Goal: Transaction & Acquisition: Purchase product/service

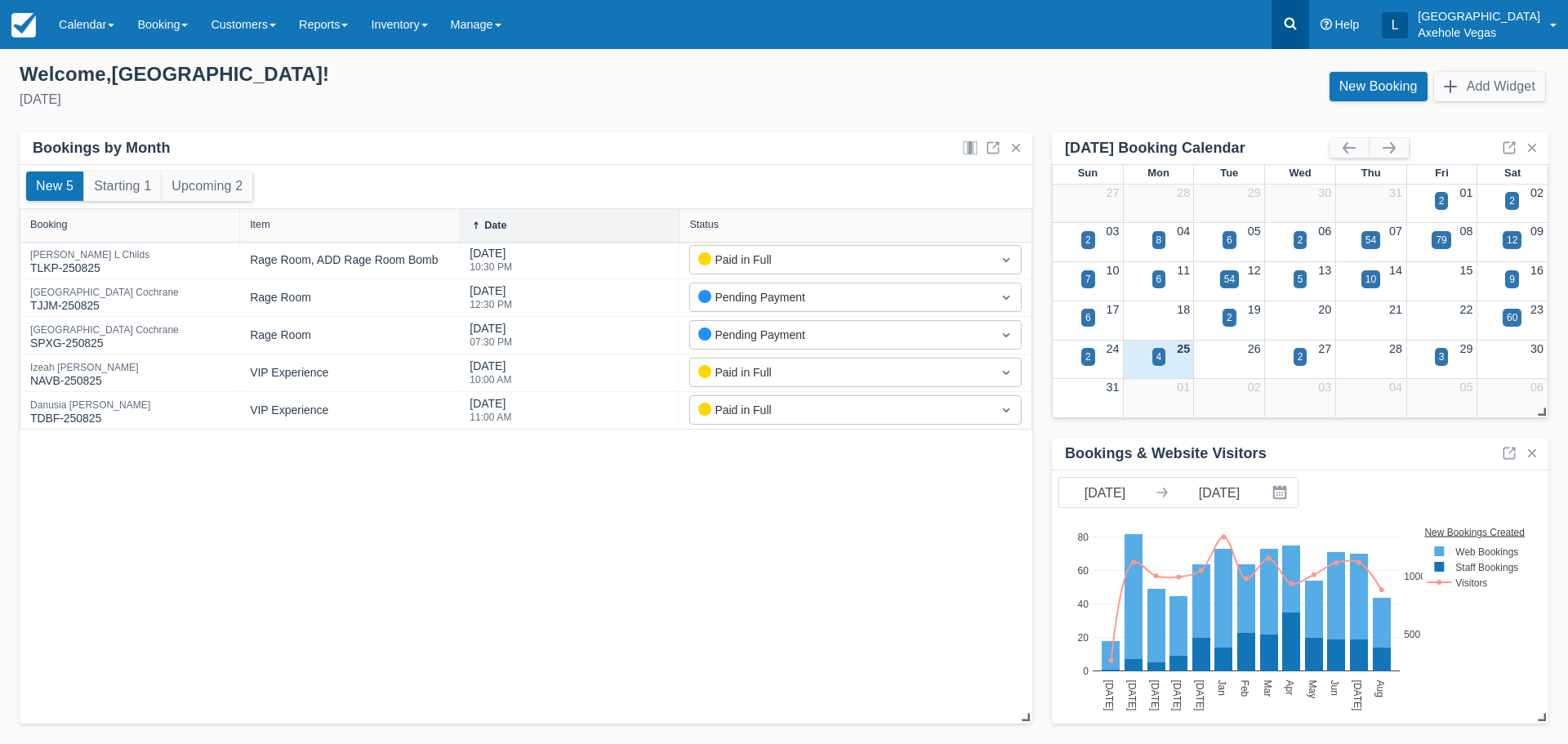
click at [1309, 26] on link at bounding box center [1290, 25] width 37 height 49
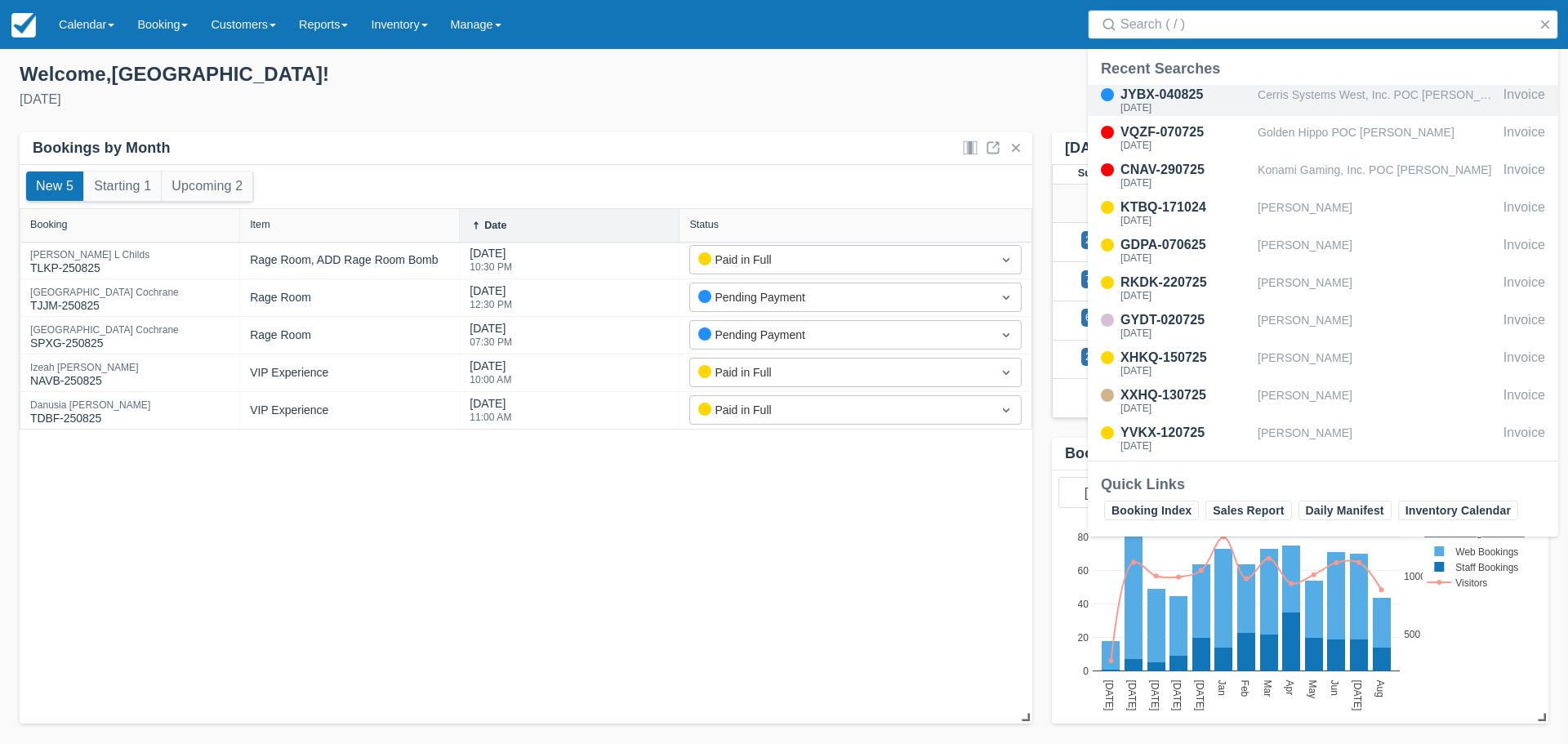
click at [1268, 103] on div "Cerris Systems West, Inc. POC [PERSON_NAME]" at bounding box center [1377, 100] width 239 height 31
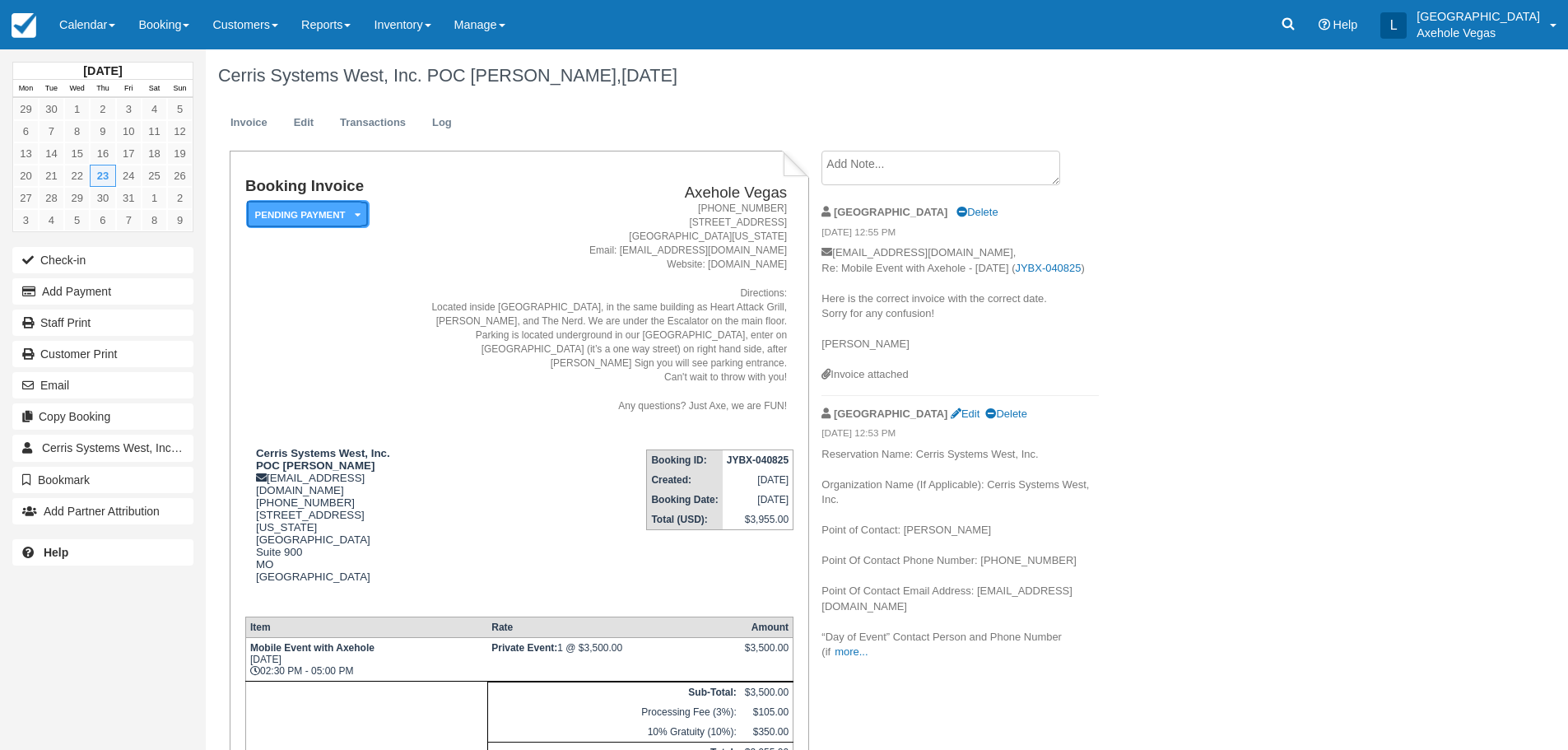
click at [258, 225] on em "Pending Payment" at bounding box center [307, 214] width 123 height 29
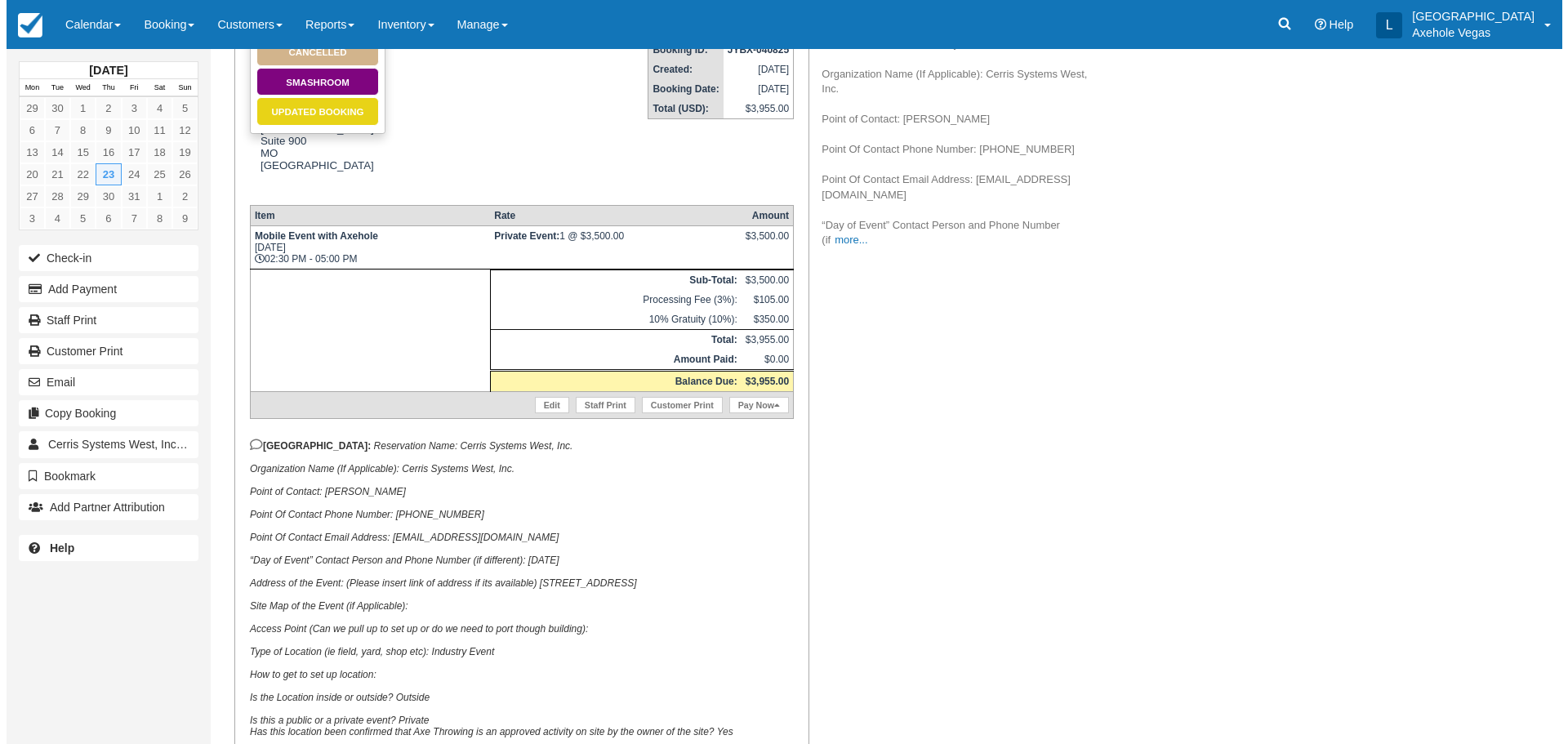
scroll to position [408, 0]
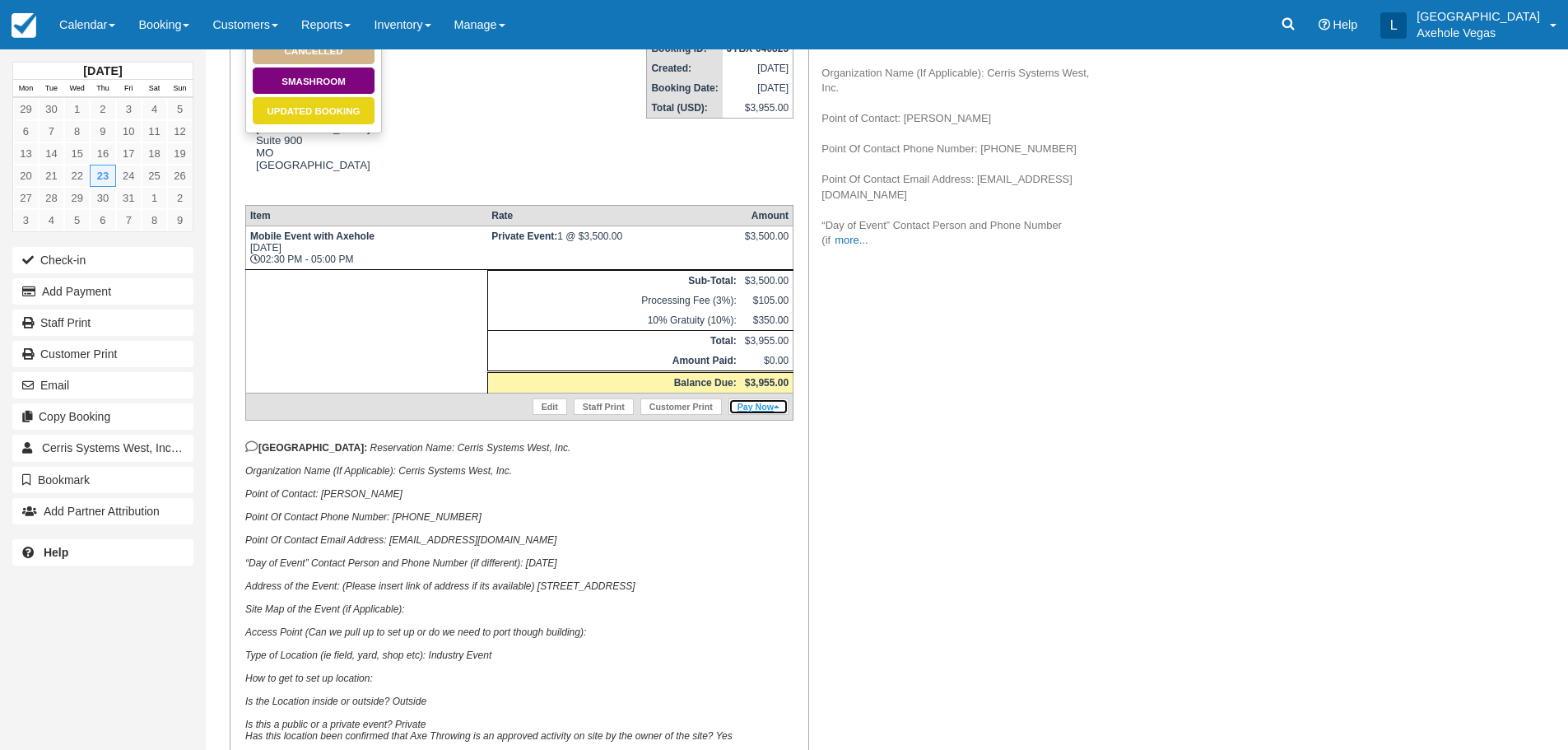
click at [748, 399] on link "Pay Now" at bounding box center [758, 407] width 60 height 17
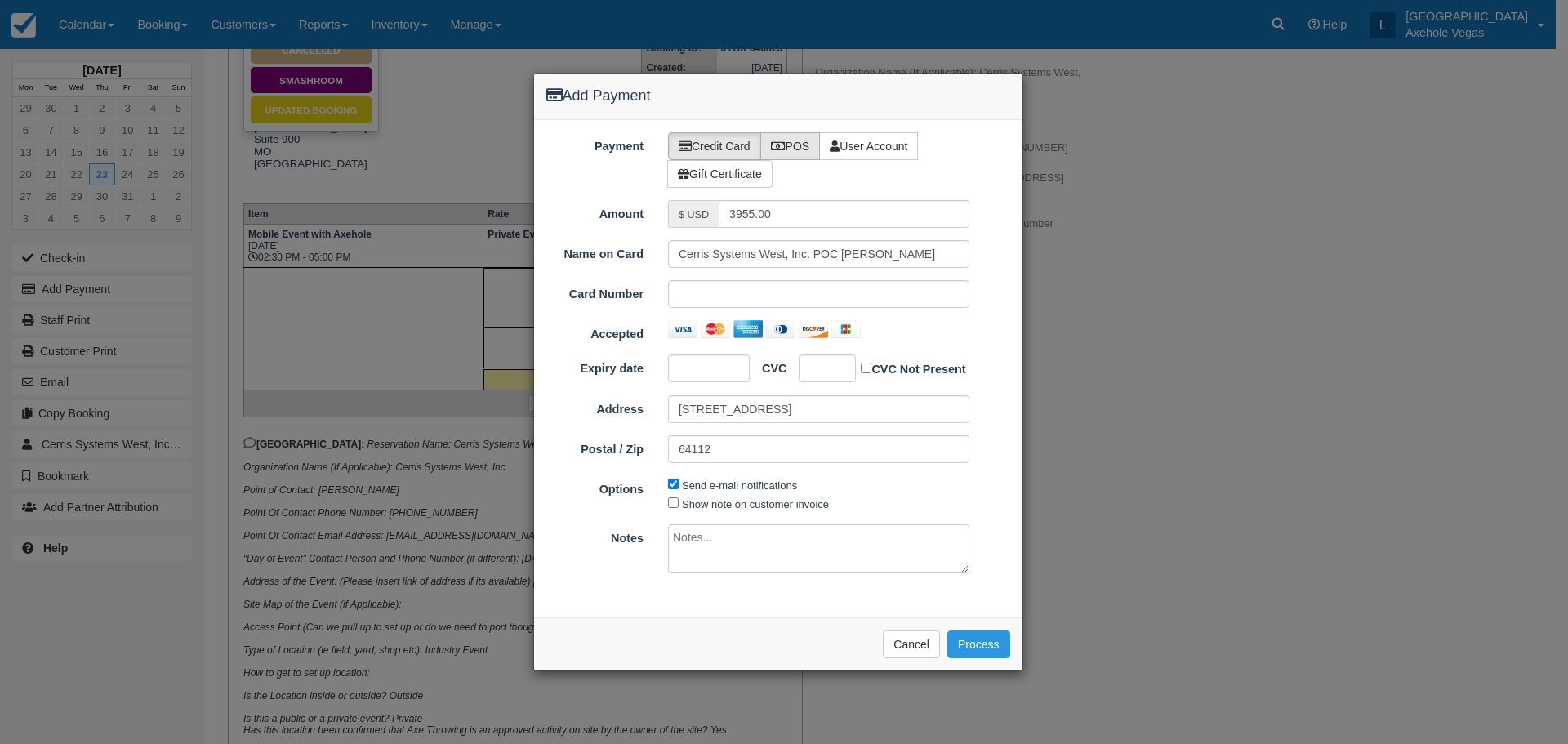
click at [794, 151] on label "POS" at bounding box center [790, 146] width 60 height 28
radio input "true"
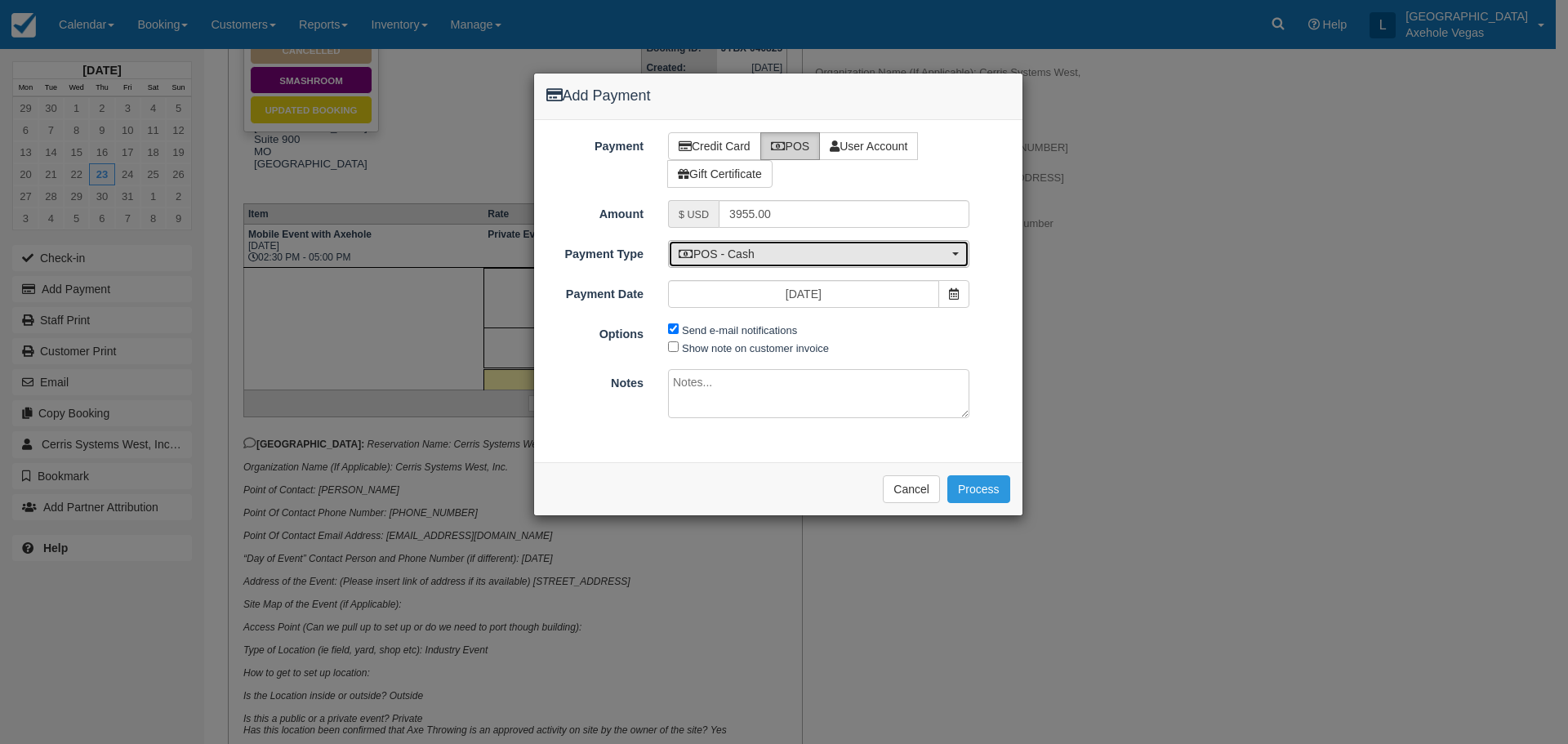
click at [805, 259] on span "POS - Cash" at bounding box center [814, 254] width 270 height 17
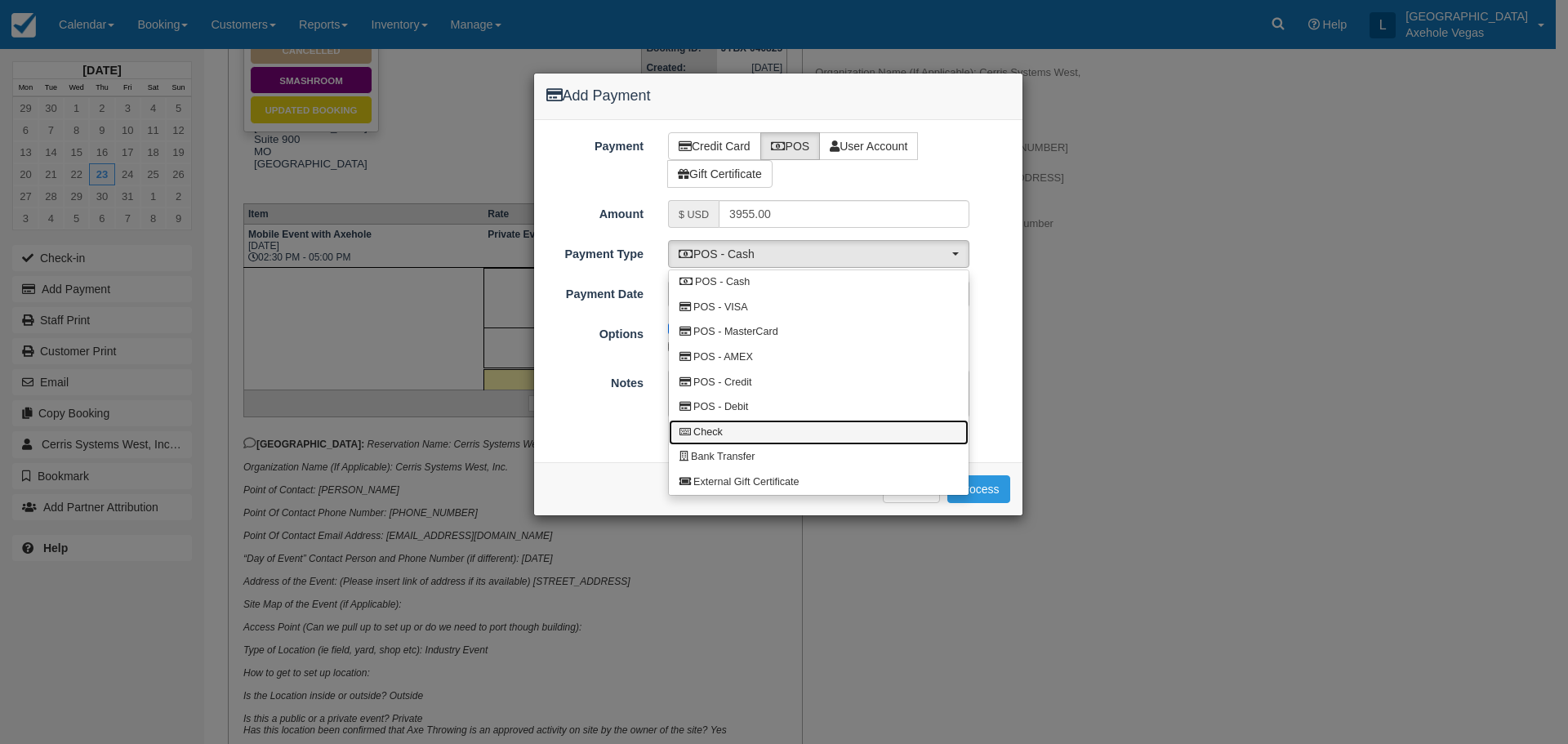
click at [768, 439] on link "Check" at bounding box center [819, 432] width 300 height 26
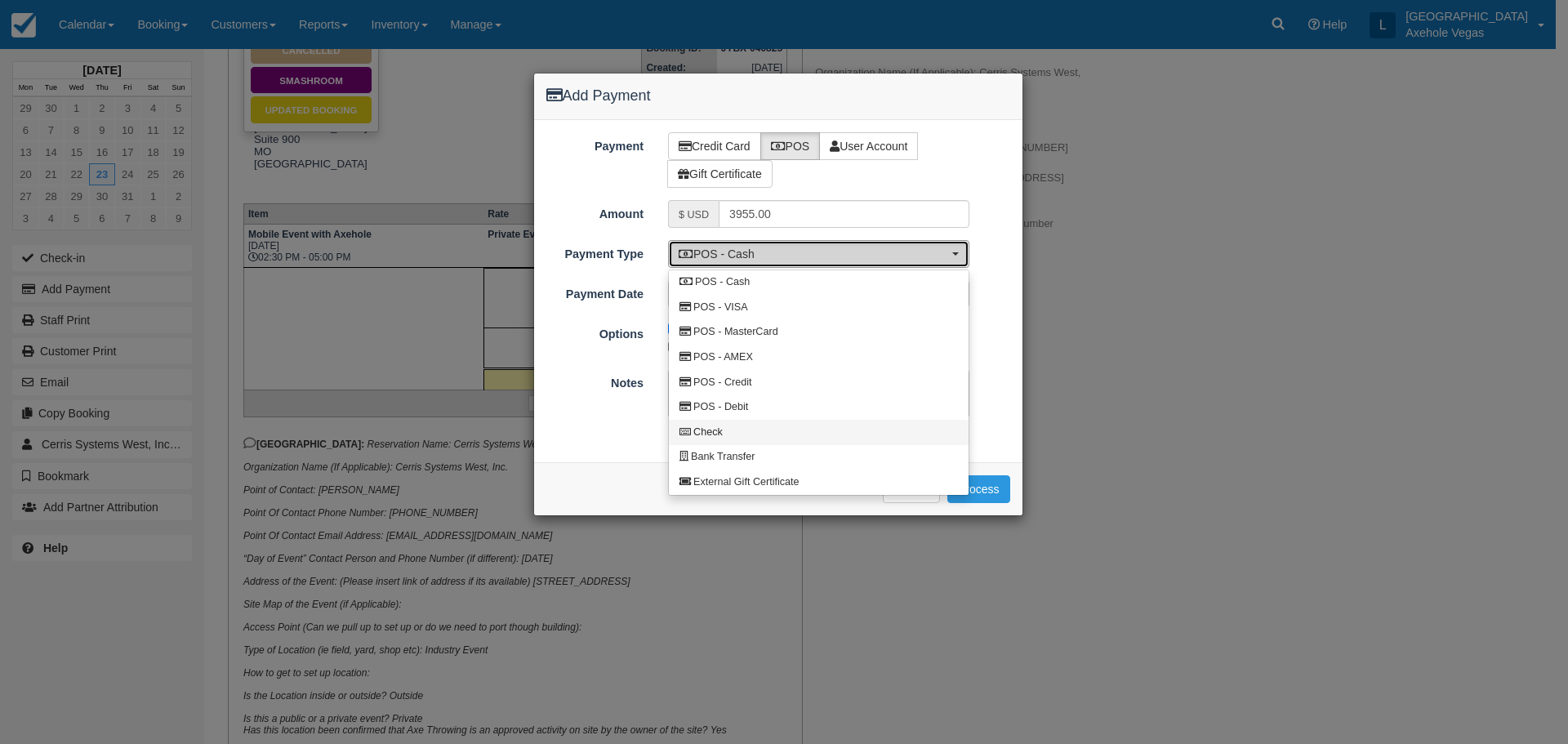
select select "CHEQUE"
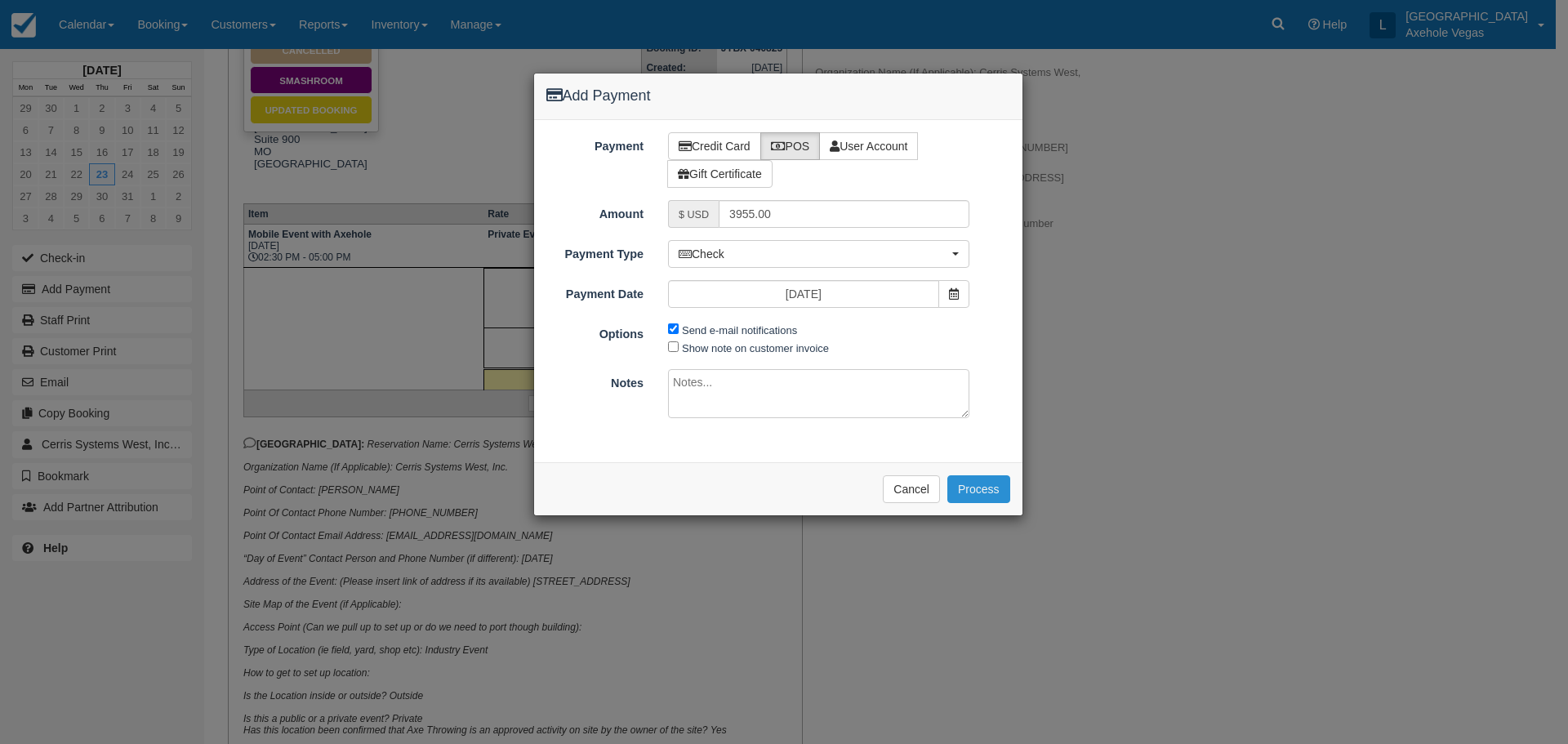
click at [982, 487] on button "Process" at bounding box center [979, 489] width 63 height 28
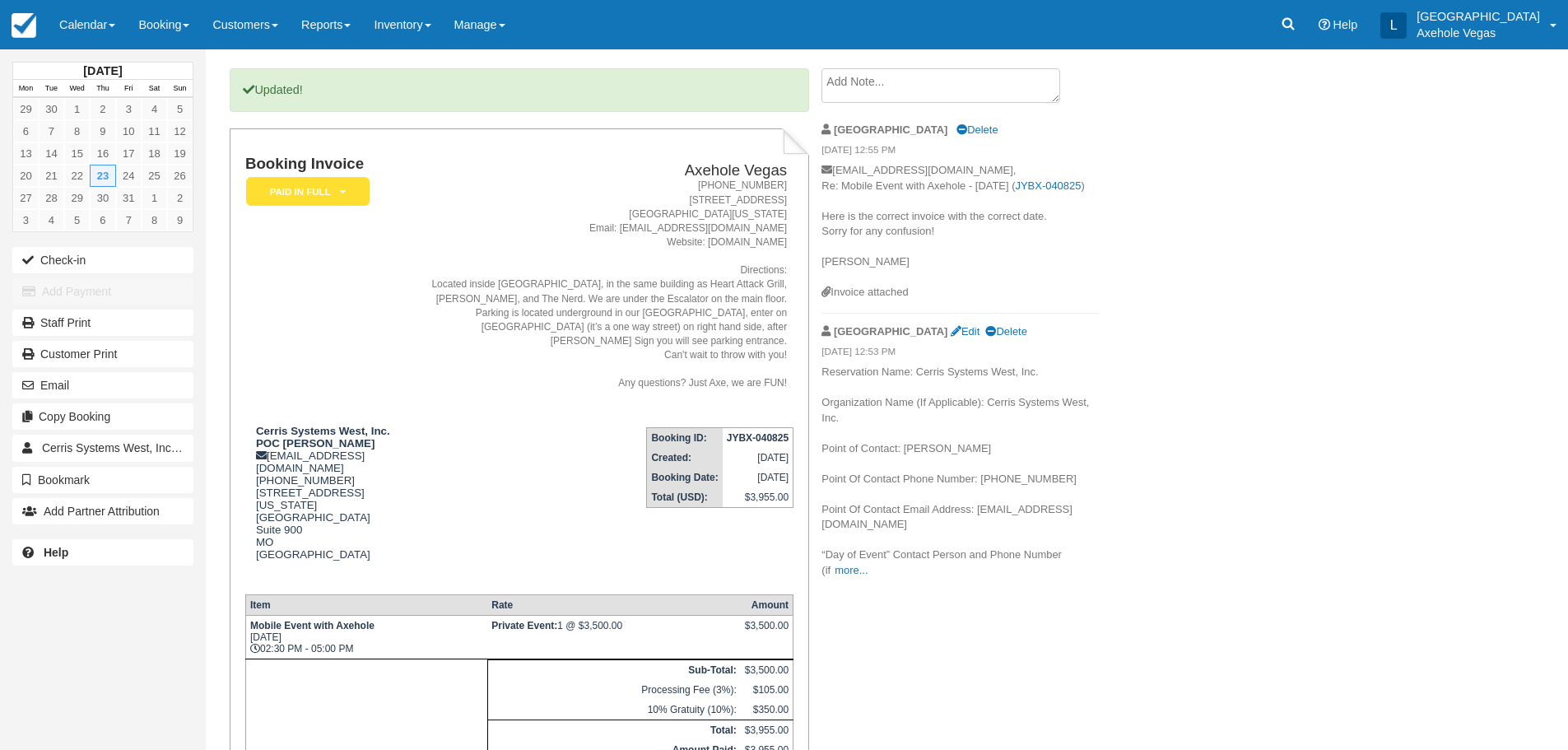
scroll to position [165, 0]
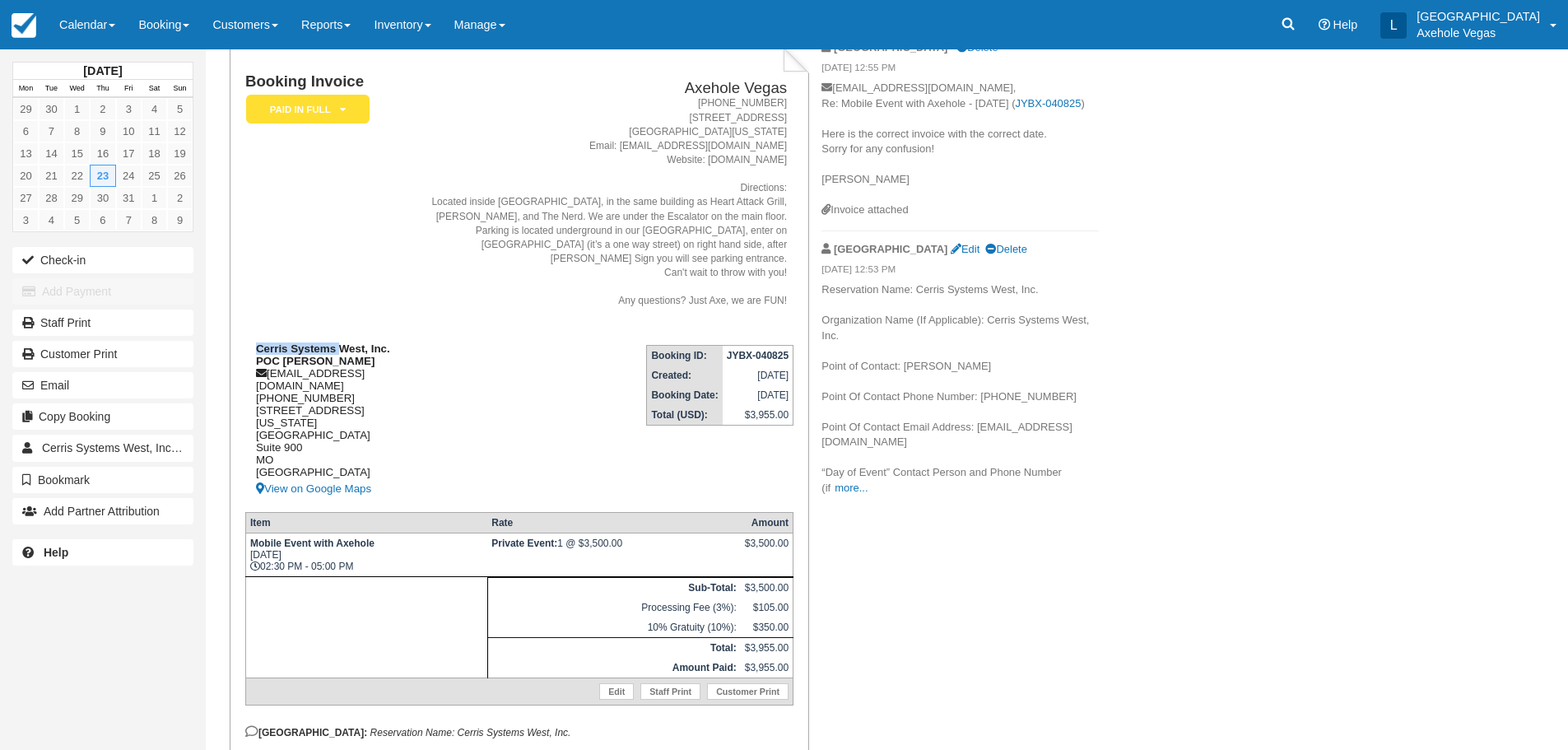
drag, startPoint x: 338, startPoint y: 332, endPoint x: 251, endPoint y: 335, distance: 87.1
click at [251, 342] on div "Cerris Systems West, Inc. POC Tara Ditullio tditullio@cerris.com 1 (702) 889-68…" at bounding box center [322, 421] width 155 height 157
copy strong "Cerris Systems"
